Goal: Task Accomplishment & Management: Use online tool/utility

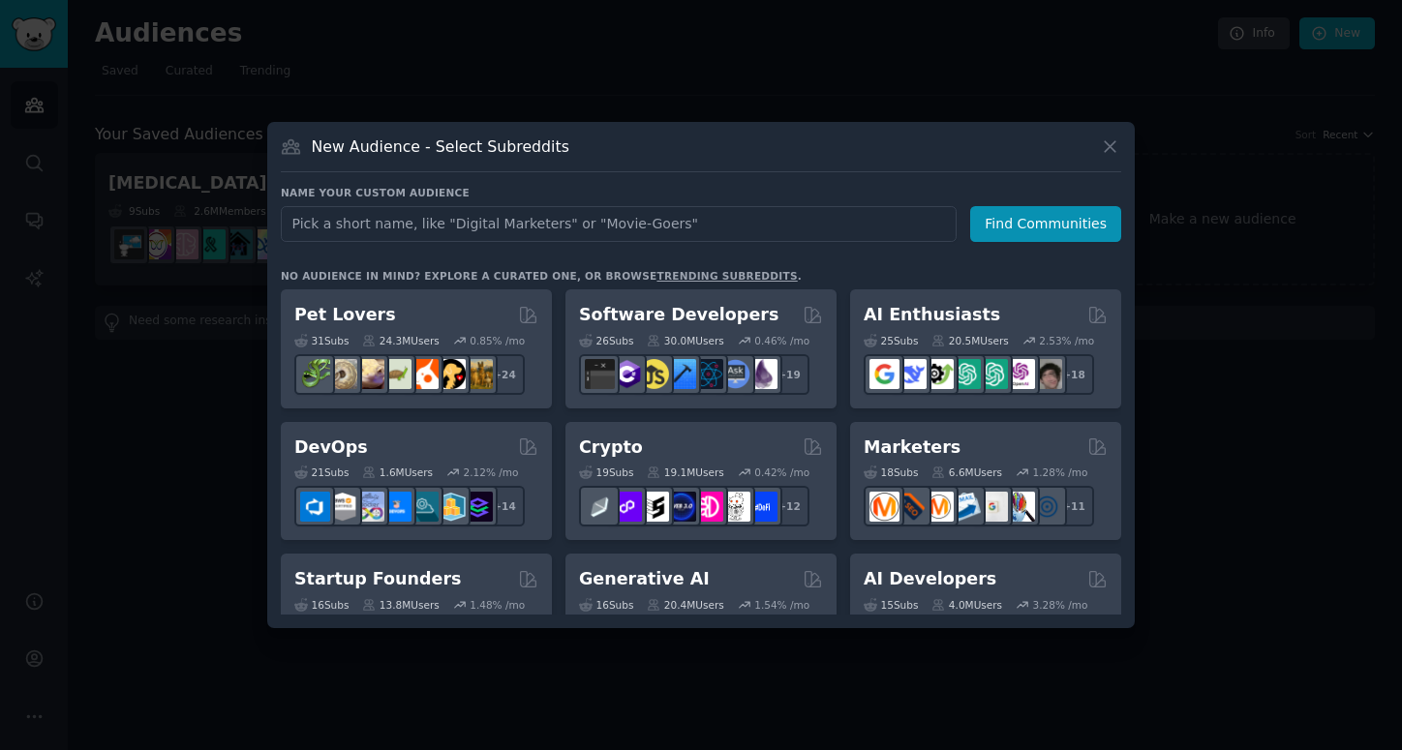
type input "m"
type input "nurse"
click button "Find Communities" at bounding box center [1045, 224] width 151 height 36
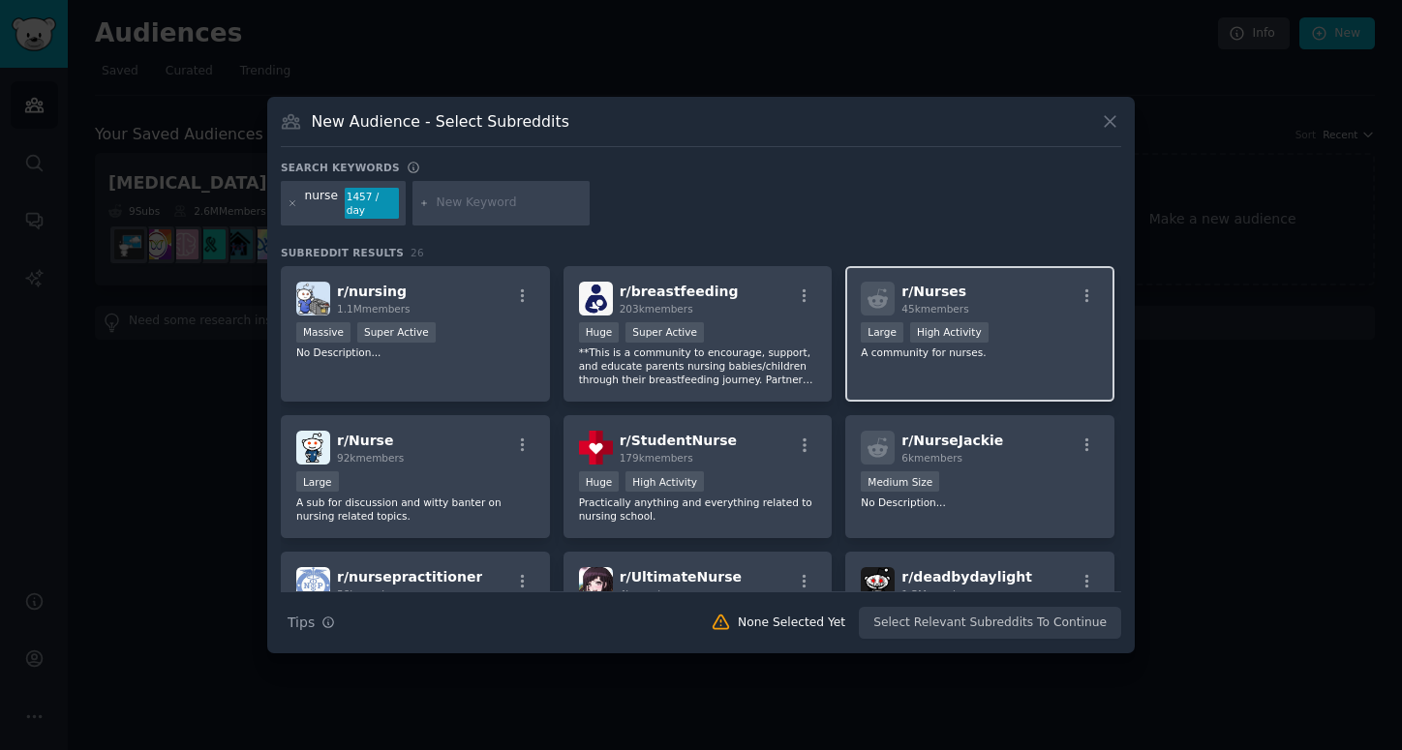
click at [968, 368] on div "r/ Nurses 45k members Large High Activity A community for nurses." at bounding box center [979, 334] width 269 height 136
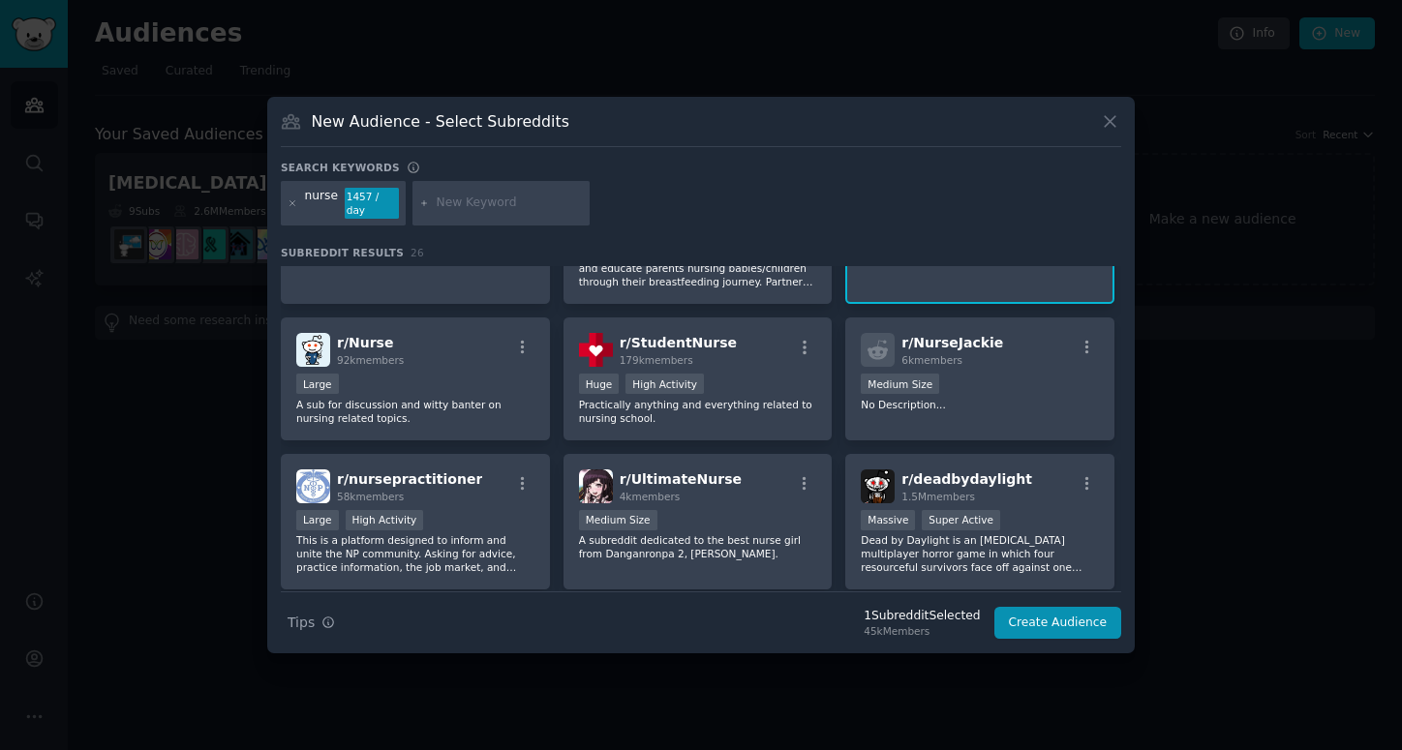
scroll to position [99, 0]
click at [479, 377] on div "Large" at bounding box center [415, 385] width 238 height 24
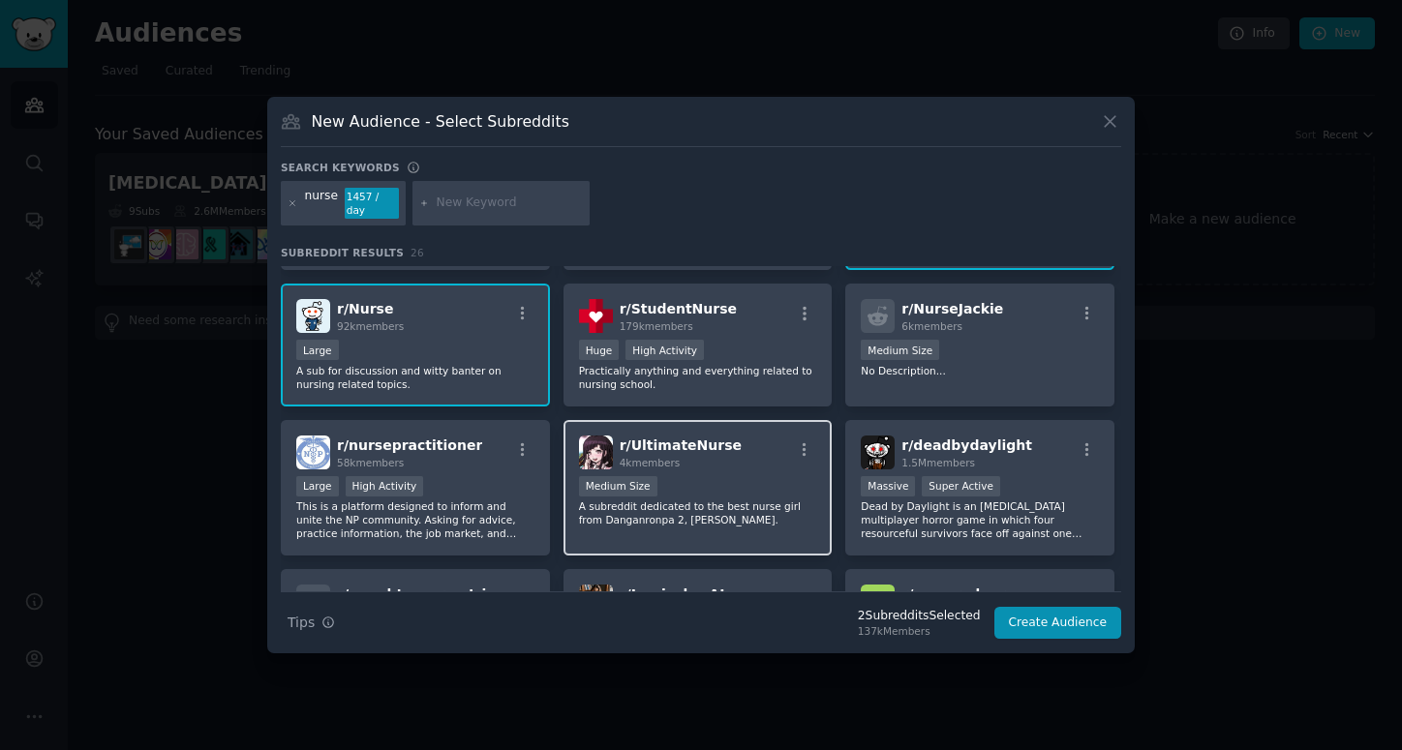
scroll to position [150, 0]
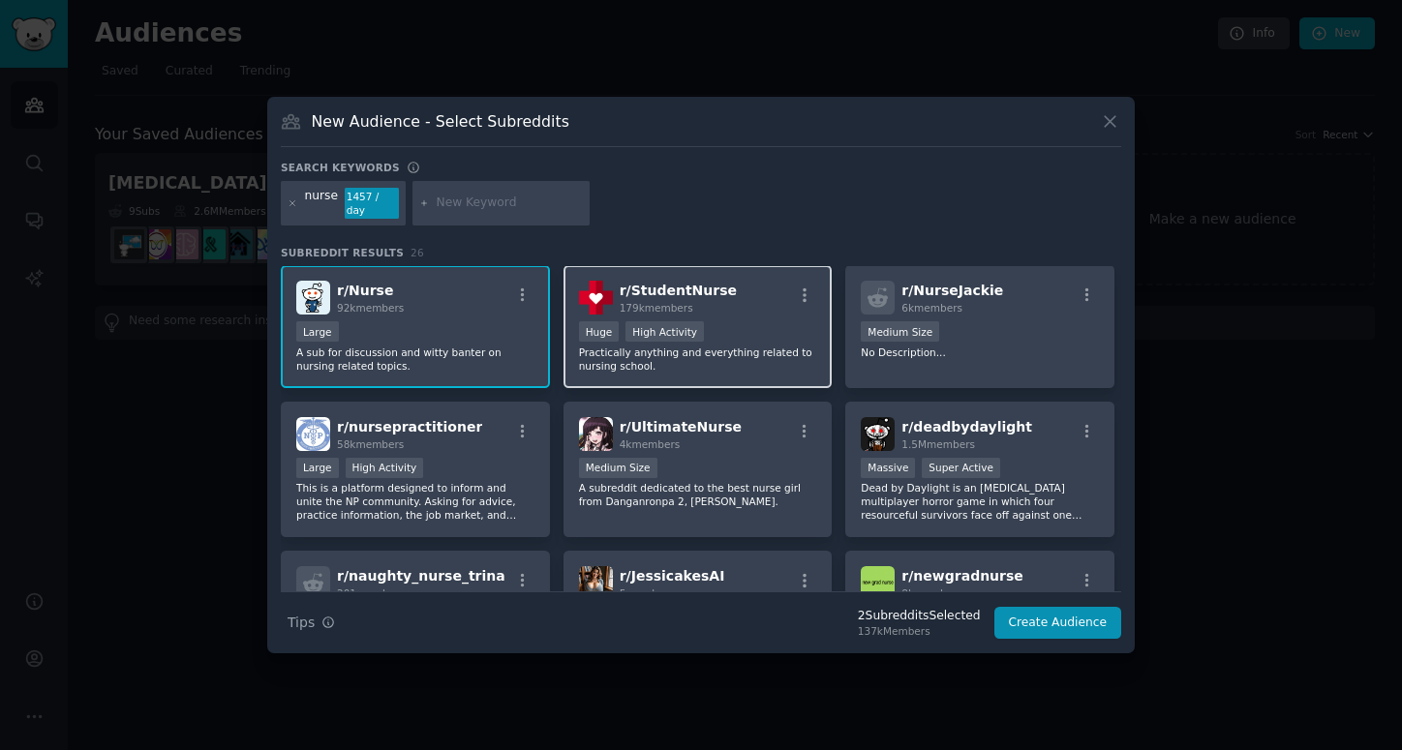
click at [609, 375] on div "r/ StudentNurse 179k members Huge High Activity Practically anything and everyt…" at bounding box center [697, 326] width 269 height 123
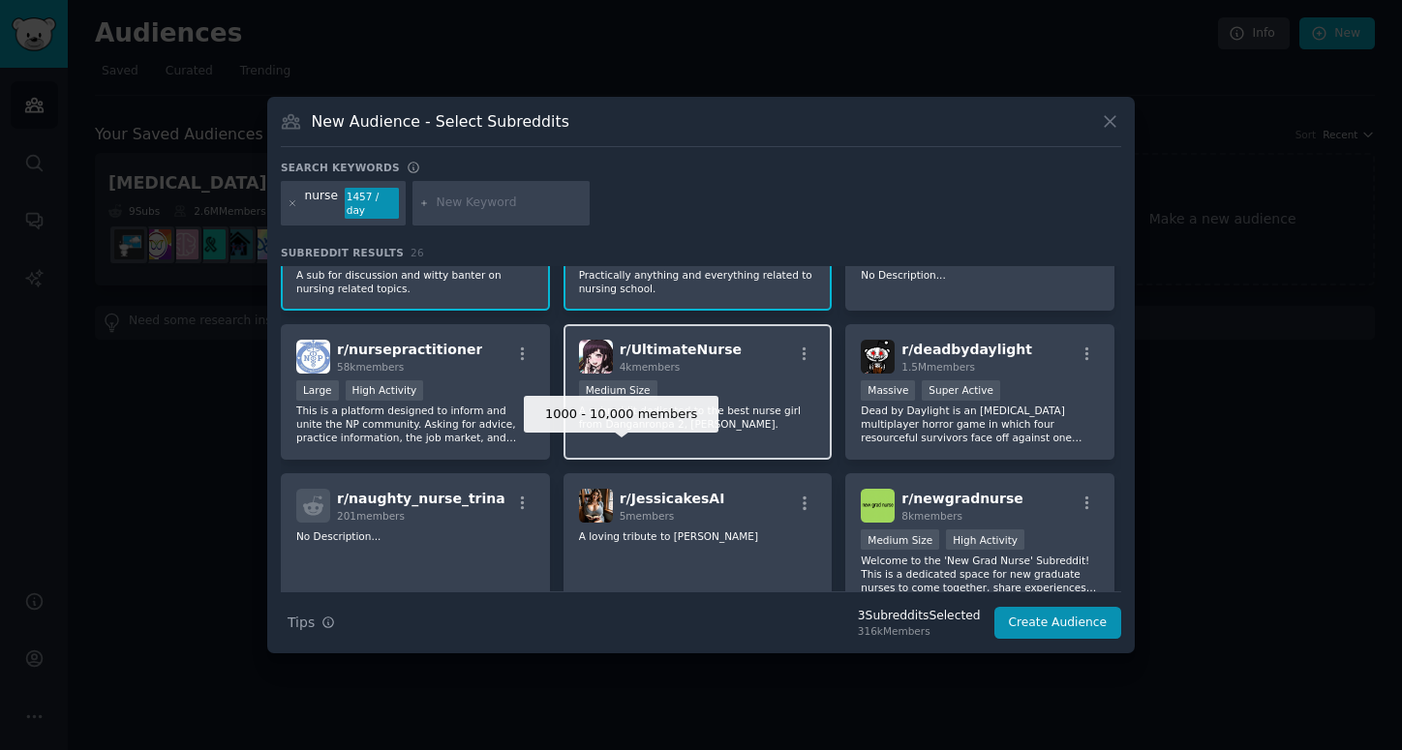
scroll to position [229, 0]
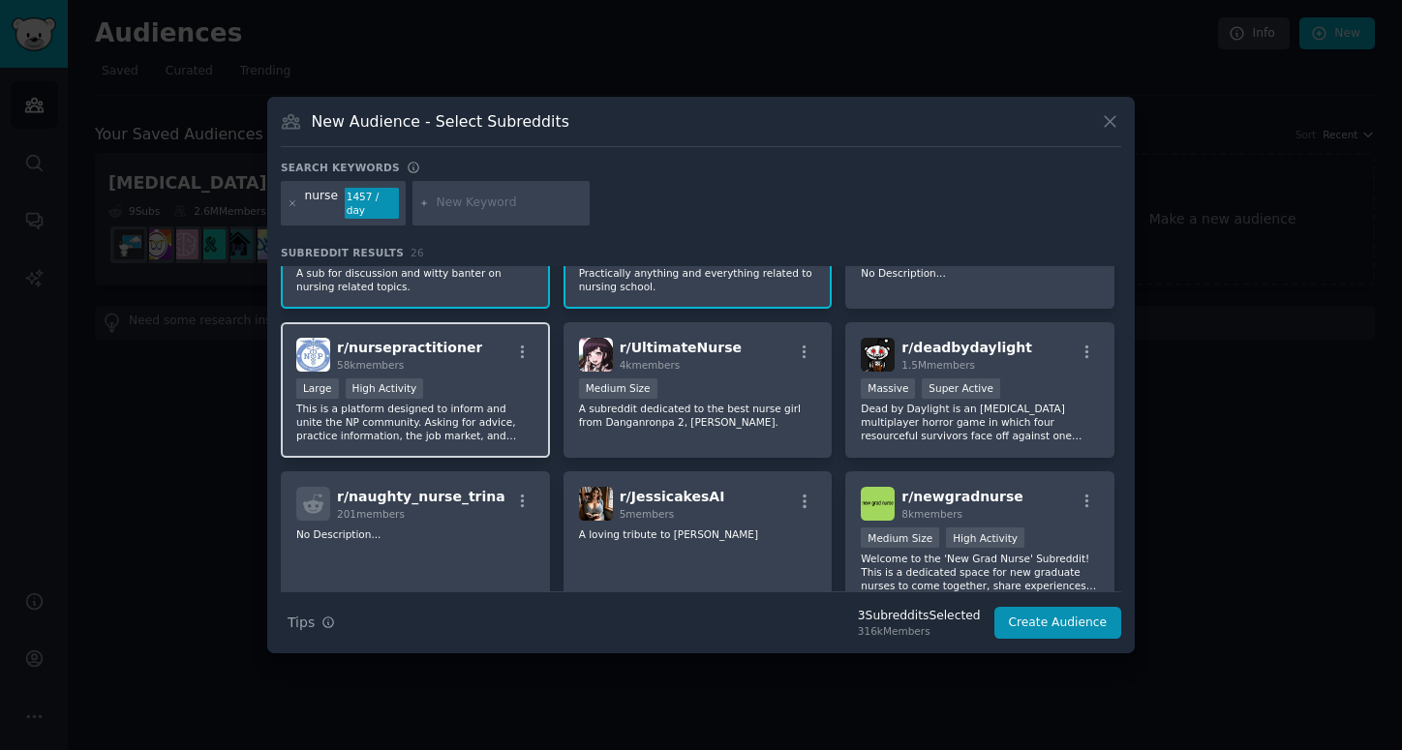
click at [517, 409] on p "This is a platform designed to inform and unite the NP community. Asking for ad…" at bounding box center [415, 422] width 238 height 41
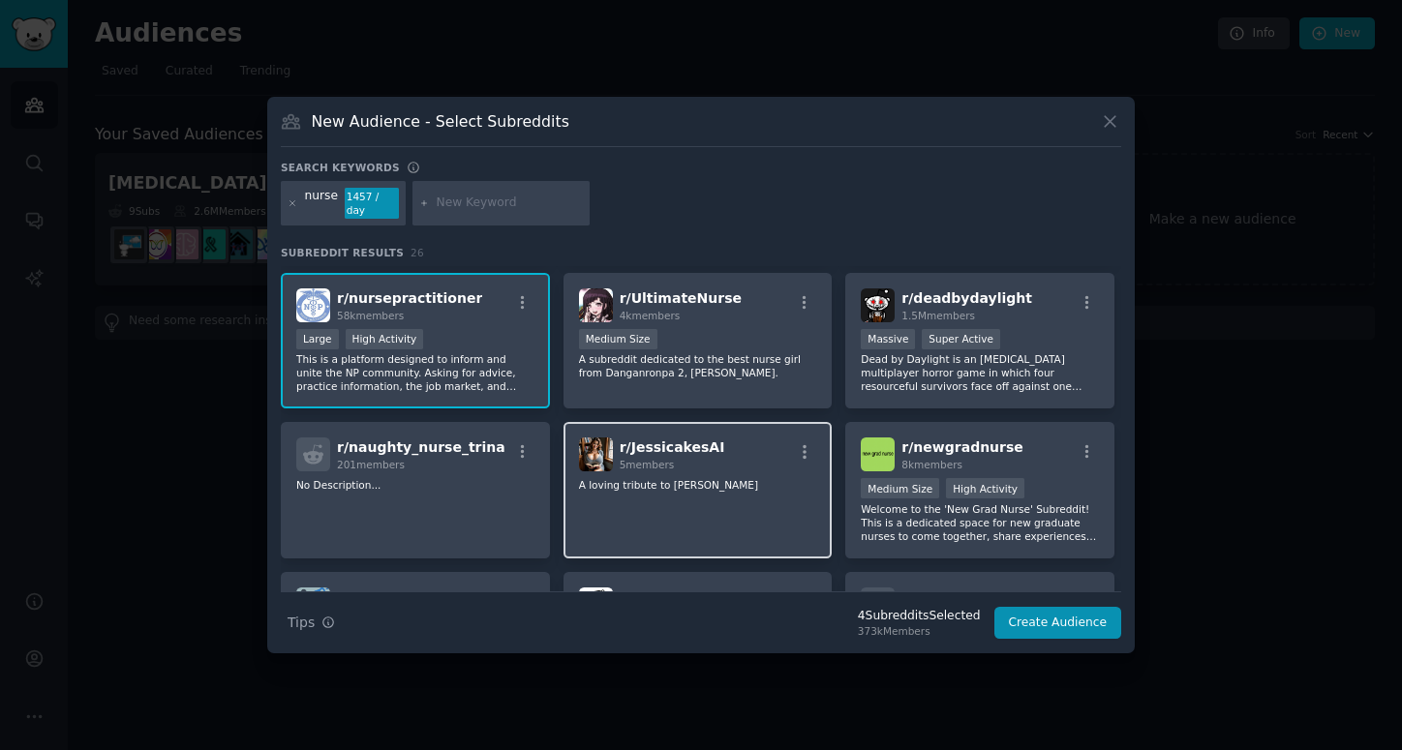
scroll to position [292, 0]
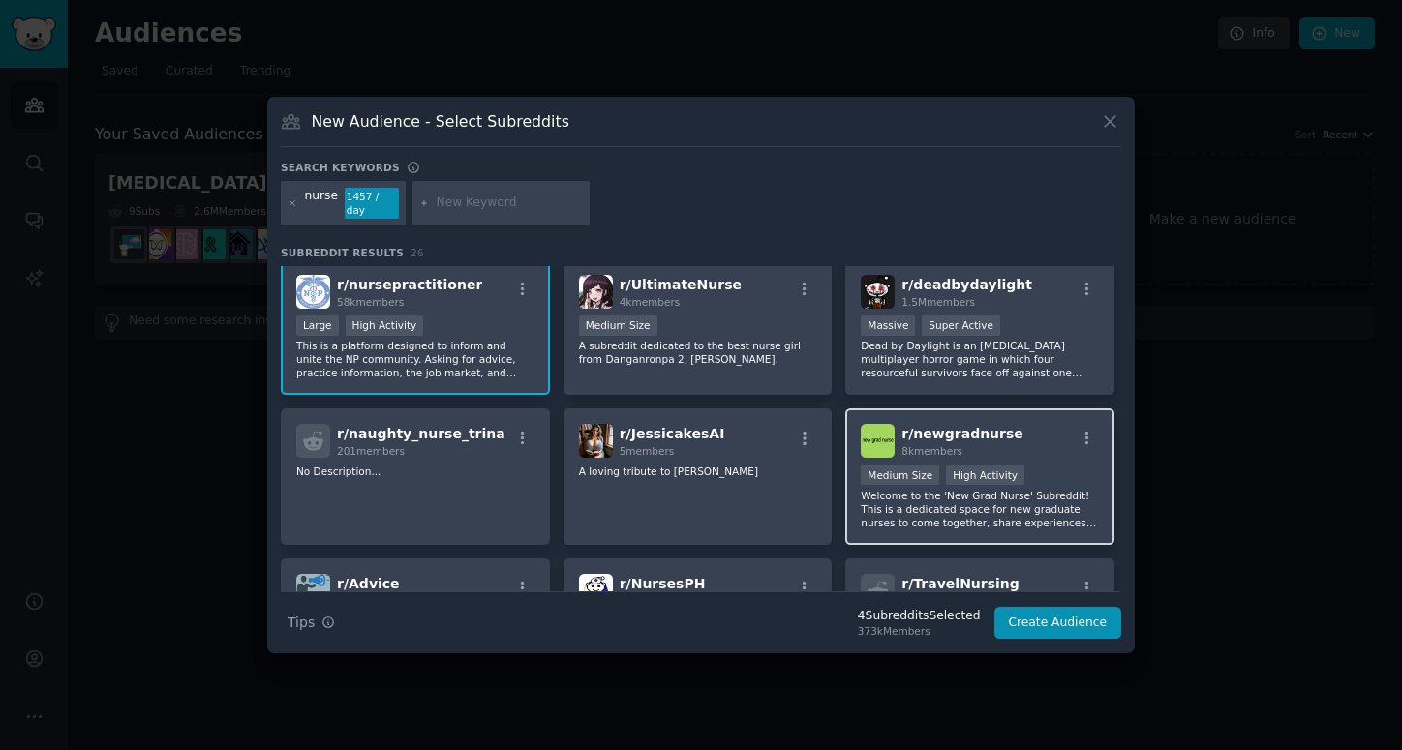
click at [913, 502] on p "Welcome to the 'New Grad Nurse' Subreddit! This is a dedicated space for new gr…" at bounding box center [979, 509] width 238 height 41
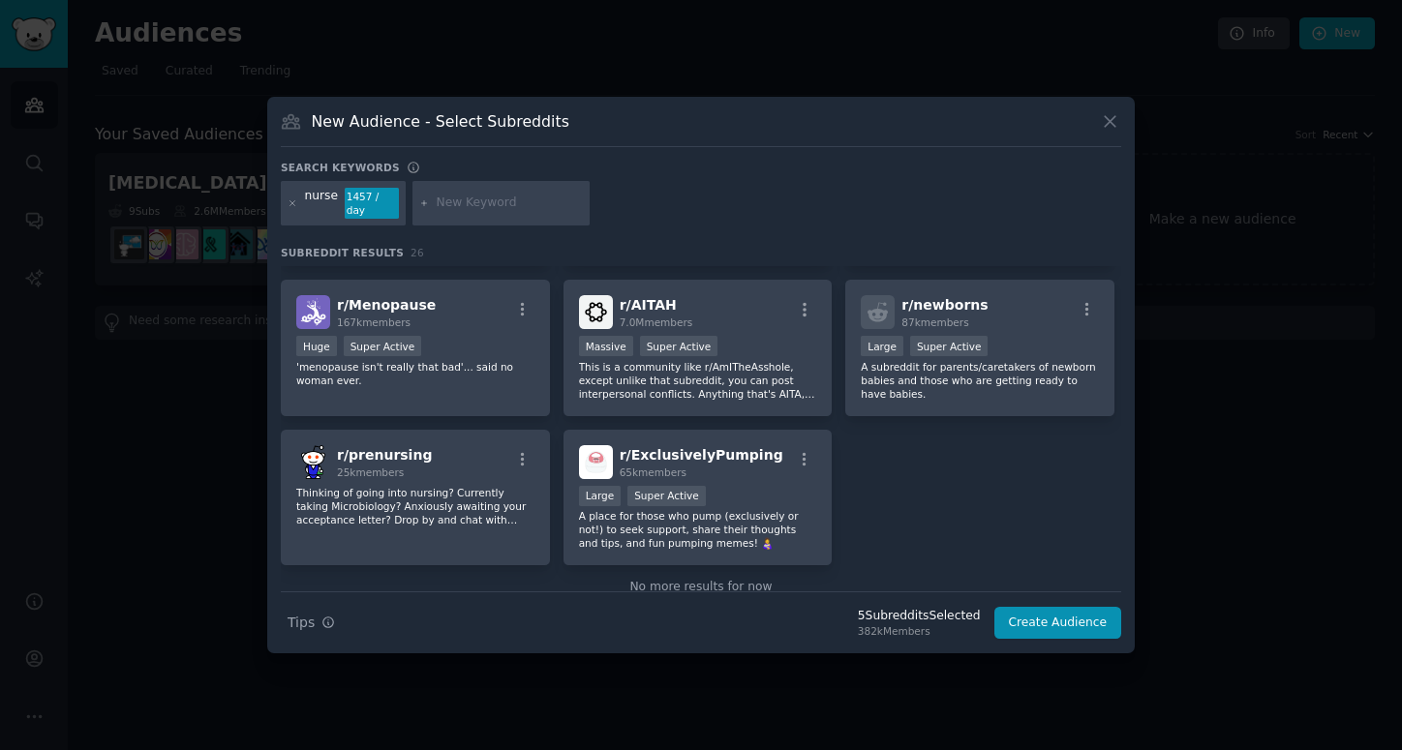
scroll to position [1021, 0]
click at [1026, 609] on button "Create Audience" at bounding box center [1058, 623] width 128 height 33
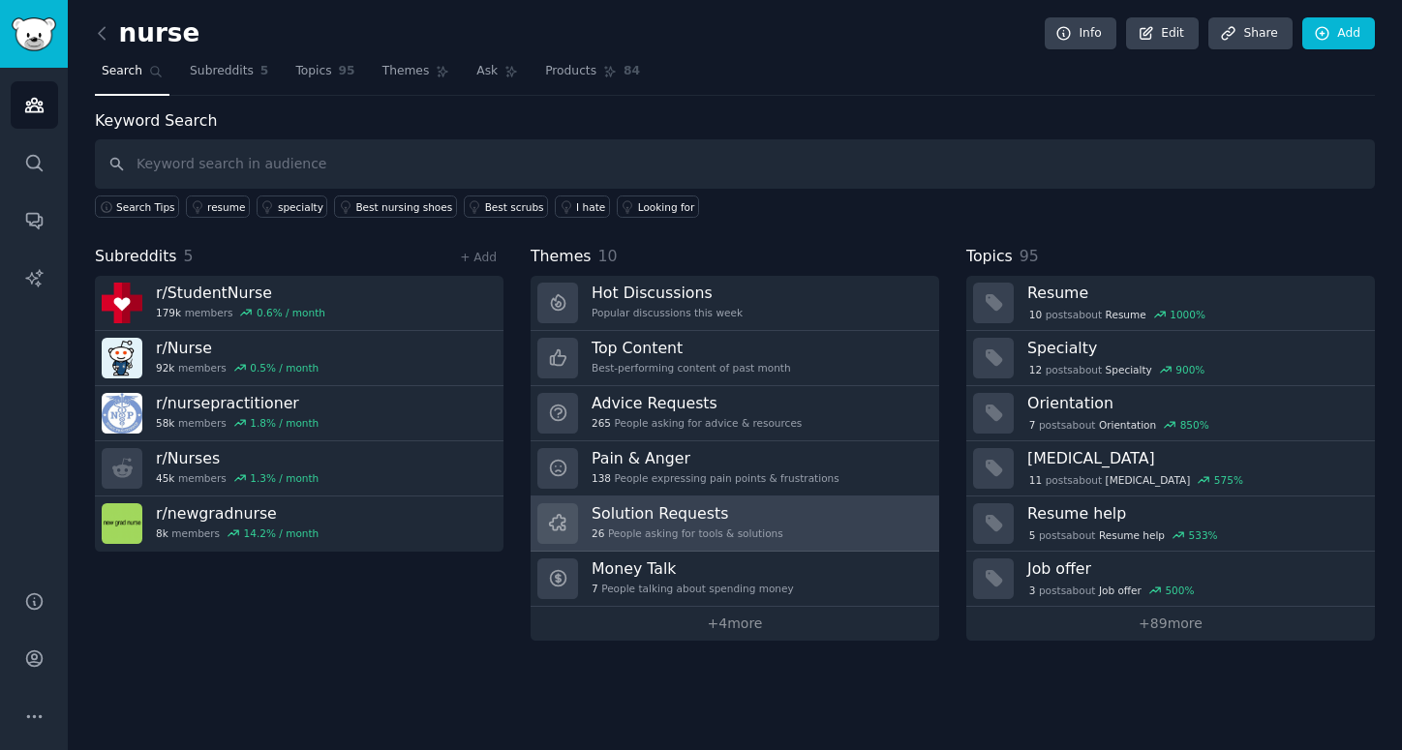
click at [694, 506] on h3 "Solution Requests" at bounding box center [687, 513] width 192 height 20
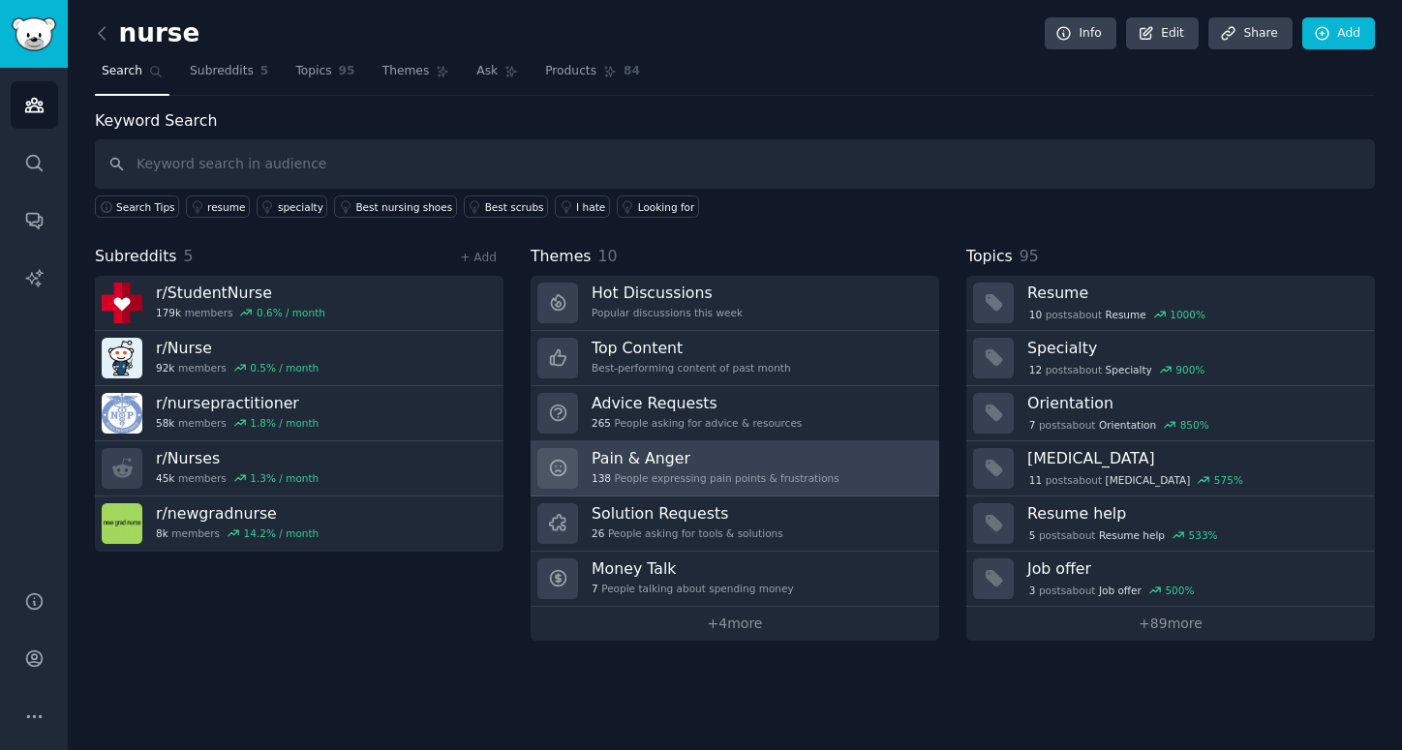
click at [633, 477] on div "138 People expressing pain points & frustrations" at bounding box center [715, 478] width 248 height 14
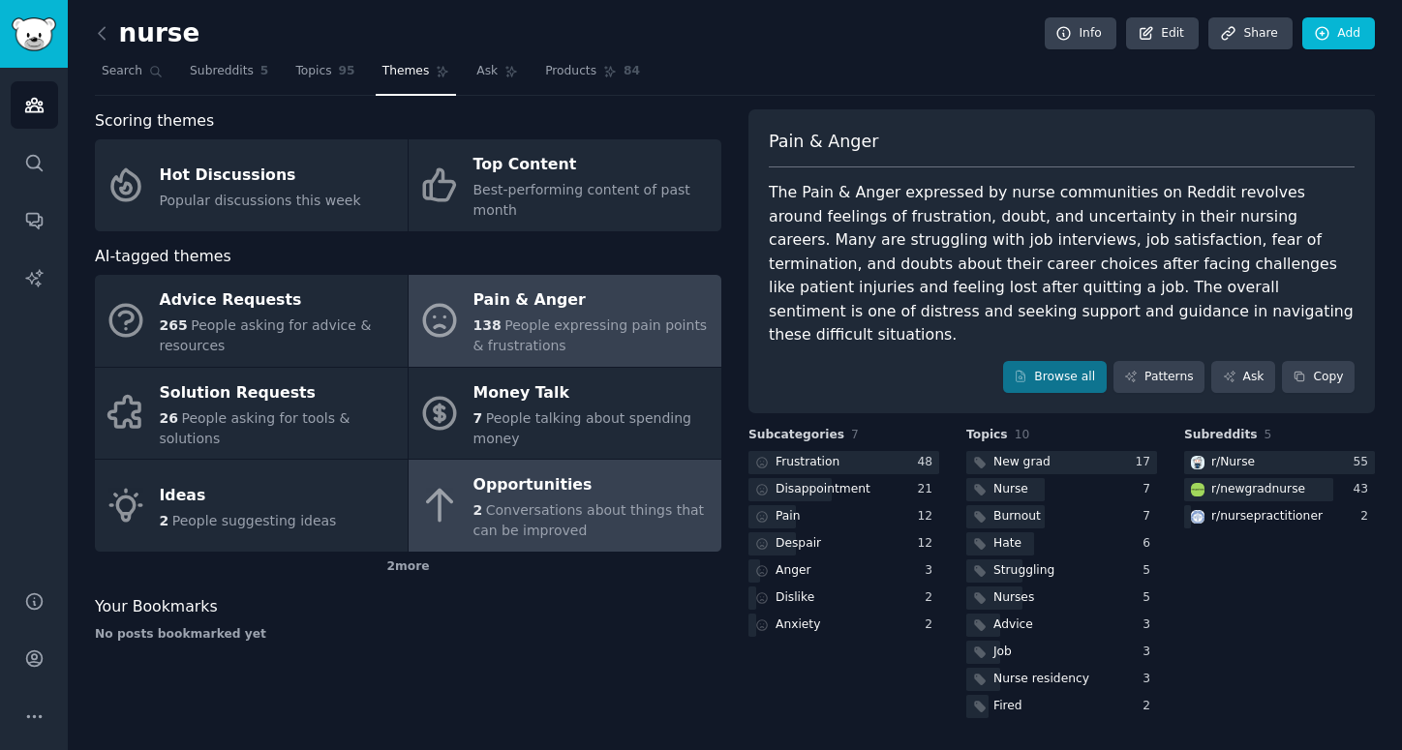
click at [650, 511] on span "Conversations about things that can be improved" at bounding box center [588, 520] width 231 height 36
